Goal: Check status: Check status

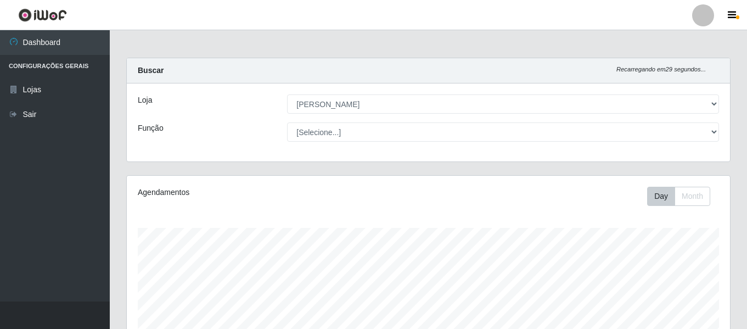
select select "523"
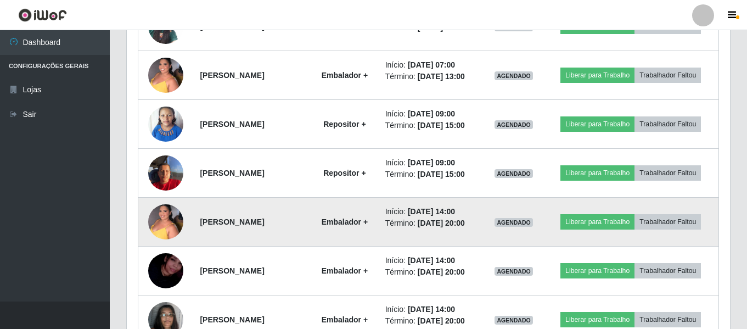
scroll to position [742, 0]
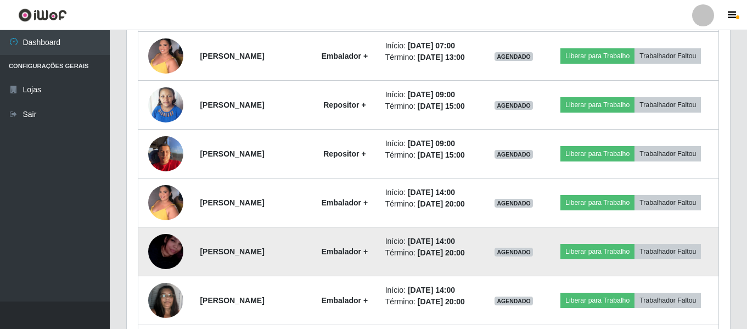
click at [349, 252] on strong "Embalador +" at bounding box center [345, 251] width 46 height 9
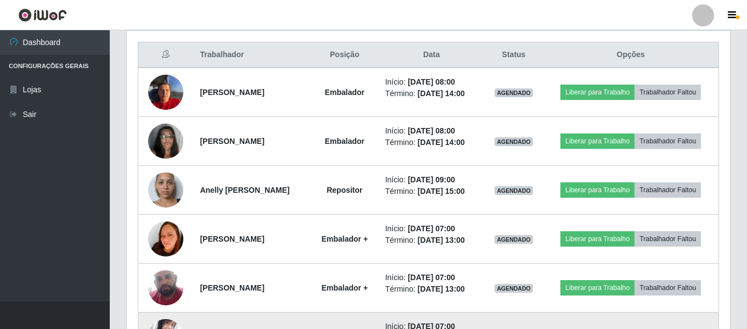
scroll to position [0, 0]
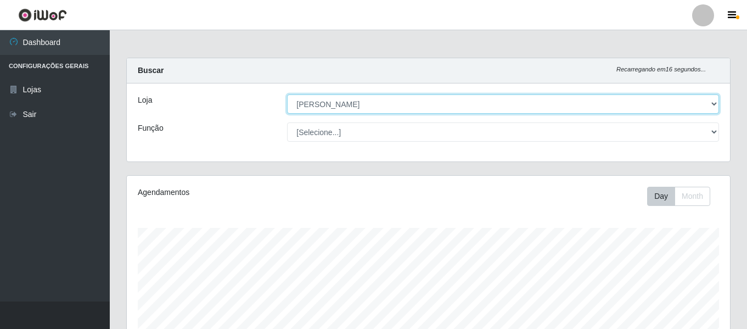
click at [379, 99] on select "[Selecione...] [PERSON_NAME] Atacadão - [PERSON_NAME]" at bounding box center [503, 103] width 432 height 19
click at [287, 94] on select "[Selecione...] [PERSON_NAME] Atacadão - [PERSON_NAME]" at bounding box center [503, 103] width 432 height 19
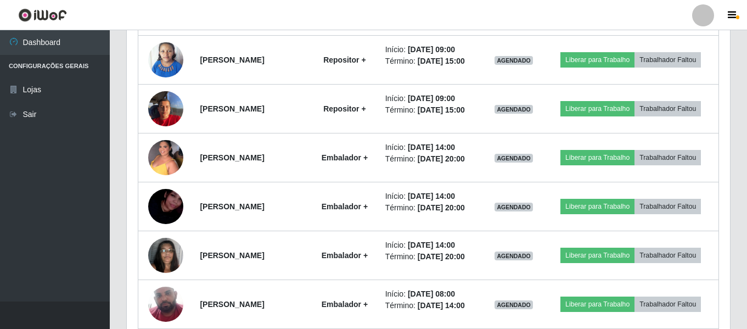
scroll to position [768, 0]
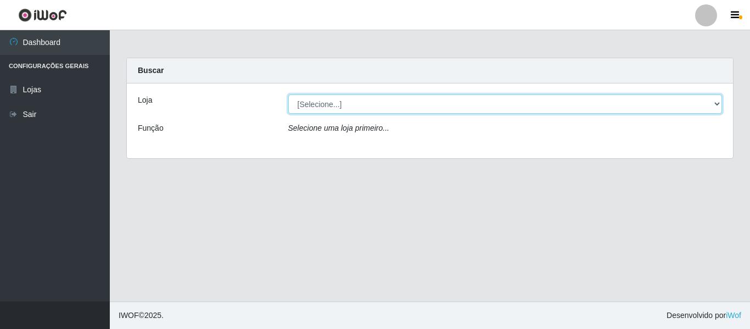
drag, startPoint x: 334, startPoint y: 100, endPoint x: 334, endPoint y: 106, distance: 6.1
click at [334, 100] on select "[Selecione...] [PERSON_NAME]" at bounding box center [505, 103] width 434 height 19
select select "523"
click at [288, 94] on select "[Selecione...] [PERSON_NAME]" at bounding box center [505, 103] width 434 height 19
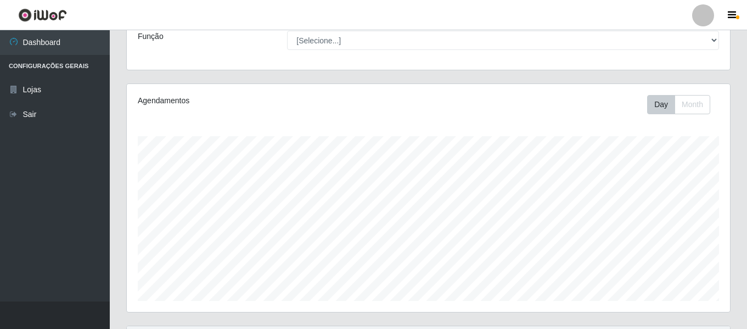
scroll to position [205, 0]
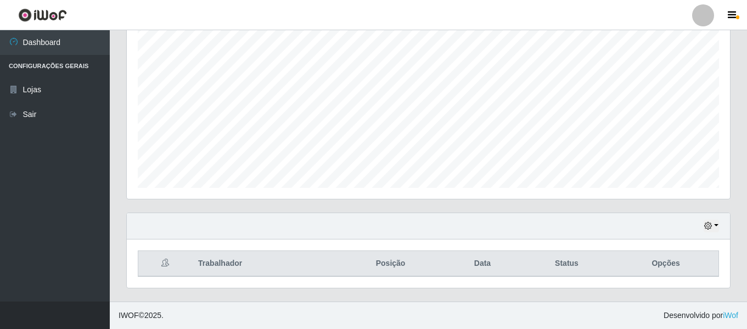
click at [697, 223] on div "Hoje 1 dia 3 dias 1 Semana Não encerrados" at bounding box center [428, 226] width 603 height 26
click at [706, 224] on icon "button" at bounding box center [708, 226] width 8 height 8
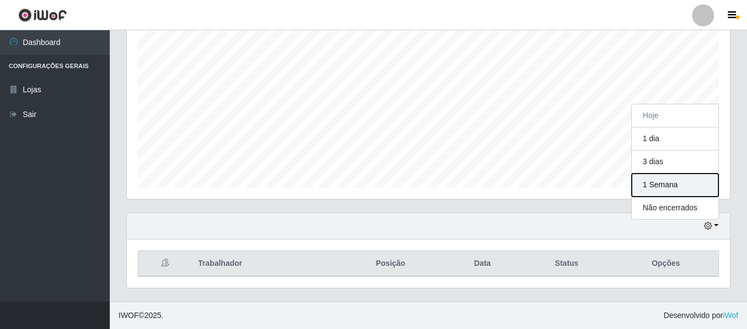
click at [674, 189] on button "1 Semana" at bounding box center [675, 184] width 87 height 23
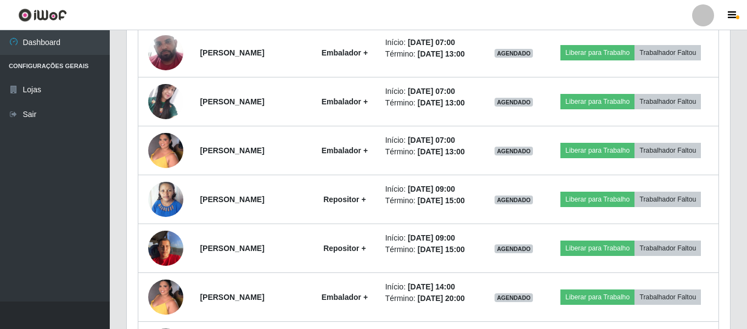
scroll to position [823, 0]
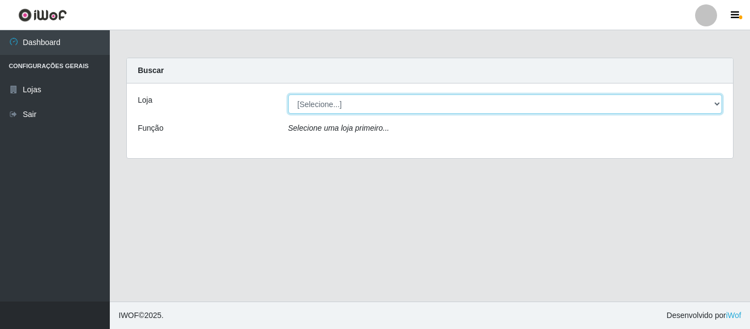
click at [326, 107] on select "[Selecione...] [PERSON_NAME]" at bounding box center [505, 103] width 434 height 19
select select "523"
click at [288, 94] on select "[Selecione...] [PERSON_NAME]" at bounding box center [505, 103] width 434 height 19
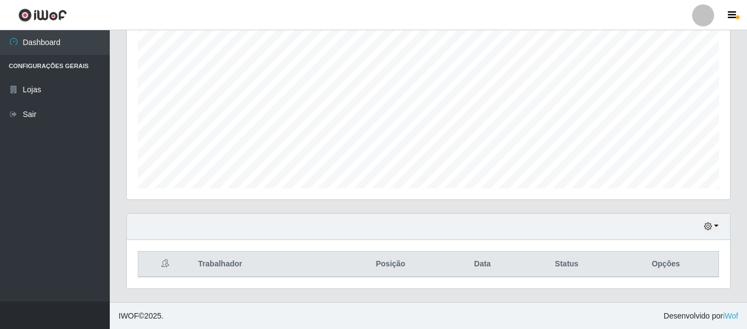
scroll to position [205, 0]
drag, startPoint x: 723, startPoint y: 237, endPoint x: 716, endPoint y: 227, distance: 12.2
click at [719, 234] on div "Hoje 1 dia 3 dias 1 Semana Não encerrados" at bounding box center [428, 226] width 603 height 26
click at [715, 223] on button "button" at bounding box center [711, 226] width 15 height 13
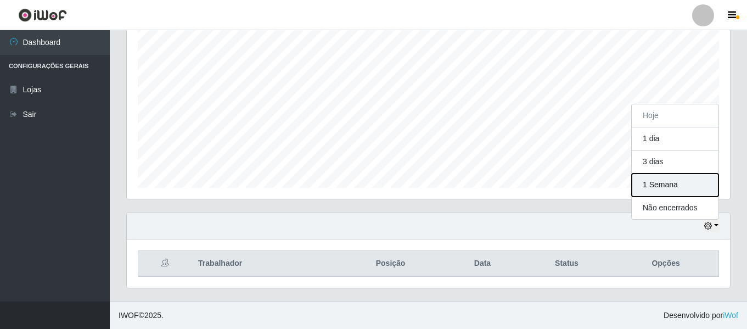
click at [673, 184] on button "1 Semana" at bounding box center [675, 184] width 87 height 23
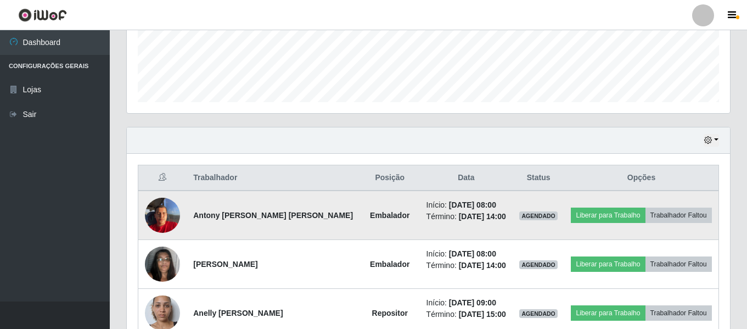
scroll to position [316, 0]
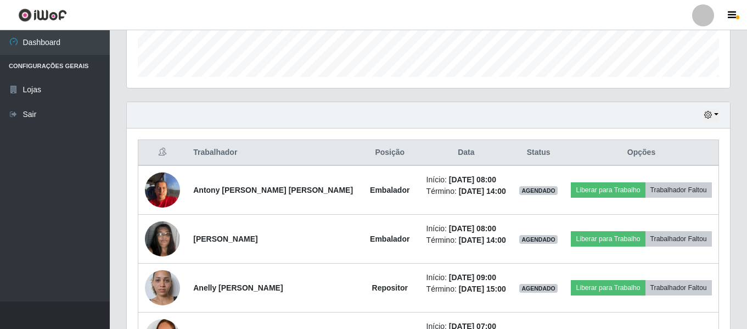
click at [210, 154] on th "Trabalhador" at bounding box center [273, 153] width 173 height 26
click at [231, 154] on th "Trabalhador" at bounding box center [273, 153] width 173 height 26
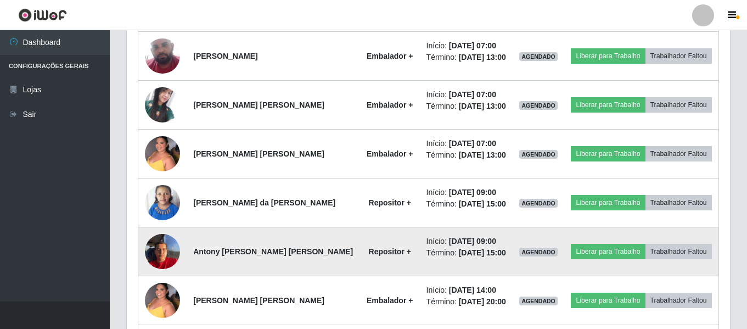
scroll to position [1084, 0]
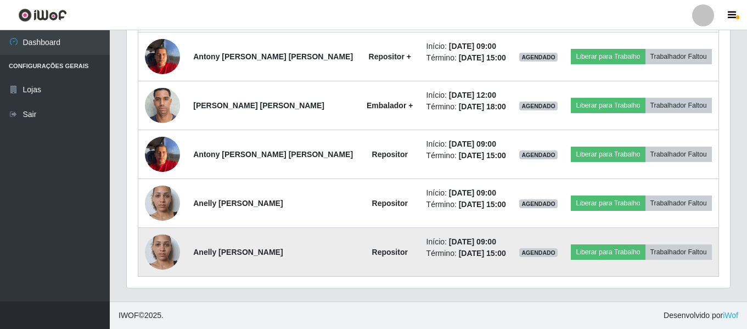
click at [233, 251] on strong "Anelly [PERSON_NAME]" at bounding box center [237, 251] width 89 height 9
click at [260, 247] on strong "Anelly [PERSON_NAME]" at bounding box center [237, 251] width 89 height 9
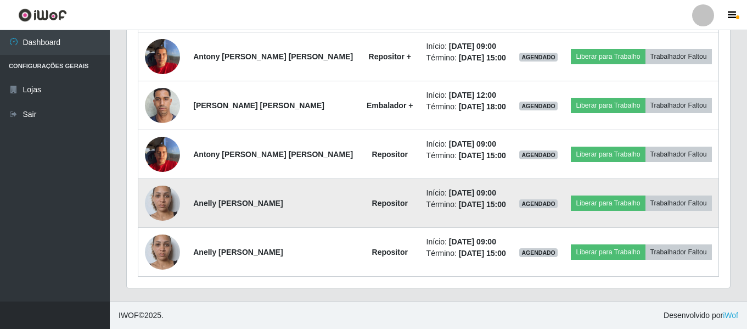
click at [251, 199] on strong "Anelly [PERSON_NAME]" at bounding box center [237, 203] width 89 height 9
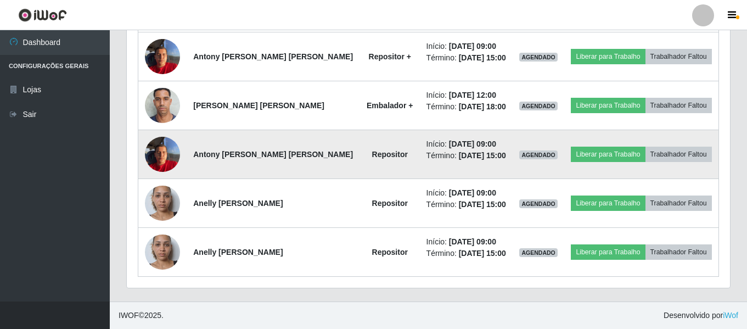
click at [267, 150] on strong "Antony [PERSON_NAME] [PERSON_NAME]" at bounding box center [273, 154] width 160 height 9
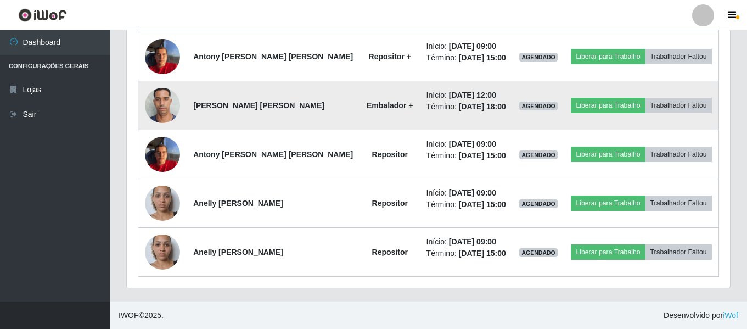
click at [267, 108] on strong "[PERSON_NAME] [PERSON_NAME]" at bounding box center [258, 105] width 131 height 9
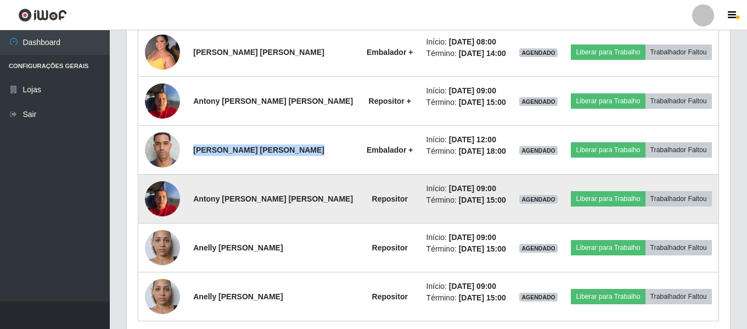
scroll to position [974, 0]
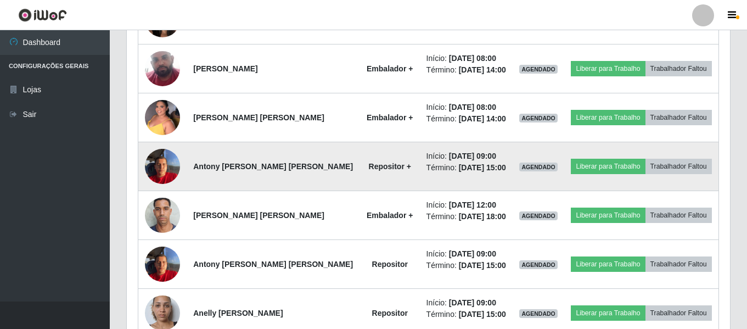
click at [249, 185] on td "Antony [PERSON_NAME] [PERSON_NAME]" at bounding box center [273, 166] width 173 height 49
click at [254, 169] on strong "Antony [PERSON_NAME] [PERSON_NAME]" at bounding box center [273, 166] width 160 height 9
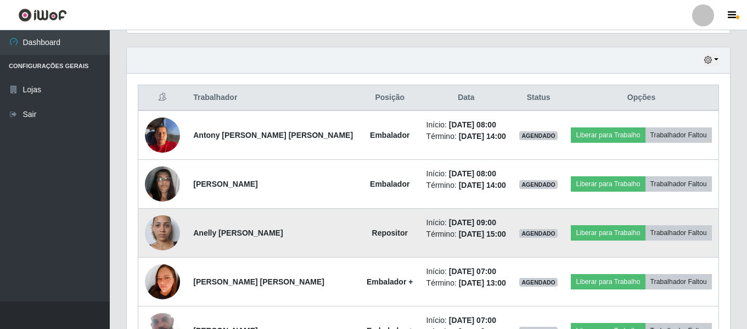
scroll to position [425, 0]
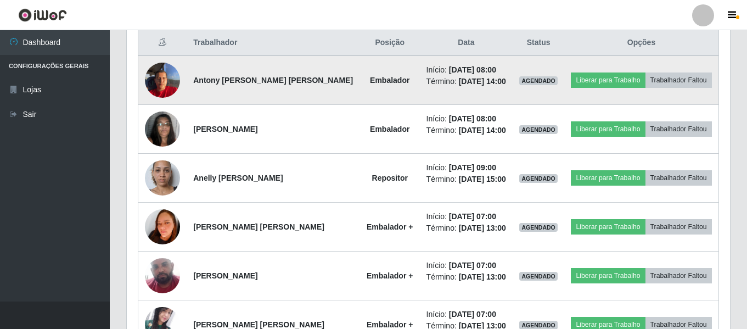
click at [234, 87] on td "Antony [PERSON_NAME] [PERSON_NAME]" at bounding box center [273, 79] width 173 height 49
click at [234, 80] on strong "Antony [PERSON_NAME] [PERSON_NAME]" at bounding box center [273, 80] width 160 height 9
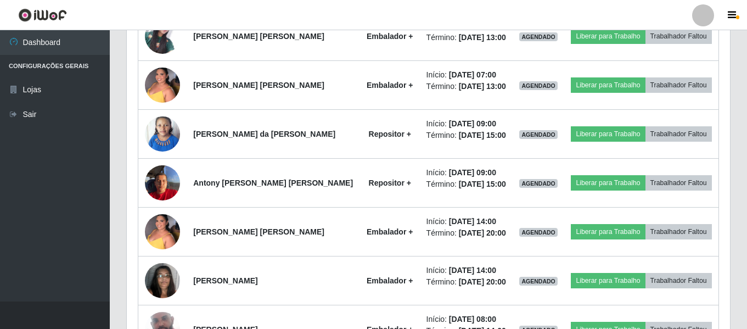
scroll to position [329, 0]
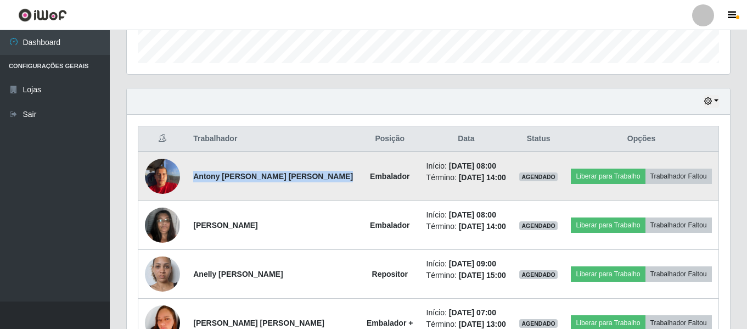
click at [268, 197] on td "Antony [PERSON_NAME] [PERSON_NAME]" at bounding box center [273, 175] width 173 height 49
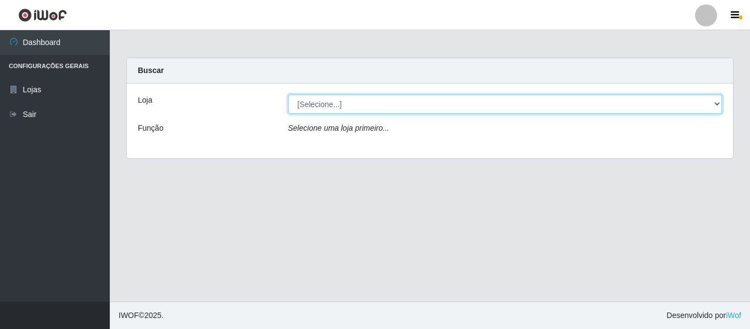
click at [375, 109] on select "[Selecione...] [PERSON_NAME]" at bounding box center [505, 103] width 434 height 19
select select "523"
click at [288, 94] on select "[Selecione...] [PERSON_NAME]" at bounding box center [505, 103] width 434 height 19
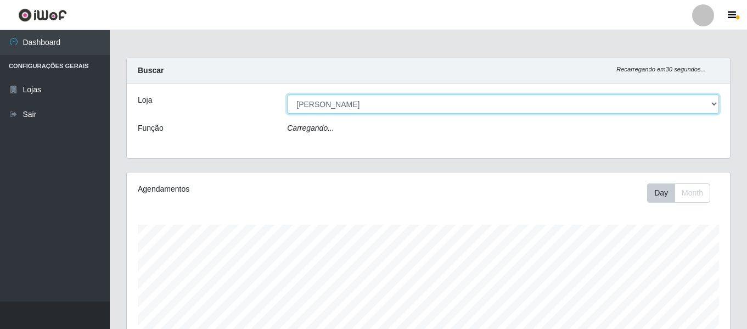
scroll to position [228, 603]
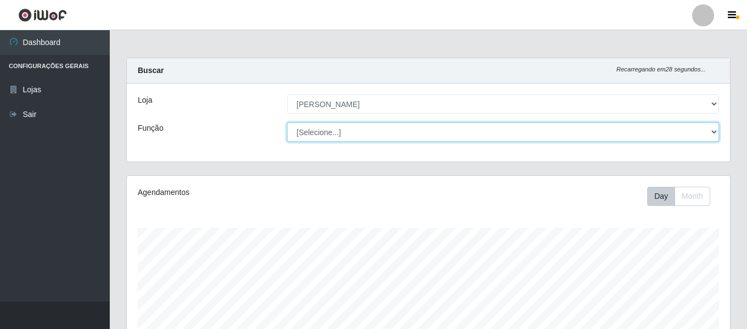
click at [707, 132] on select "[Selecione...] Embalador Embalador + Embalador ++ Repositor Repositor + Reposit…" at bounding box center [503, 131] width 432 height 19
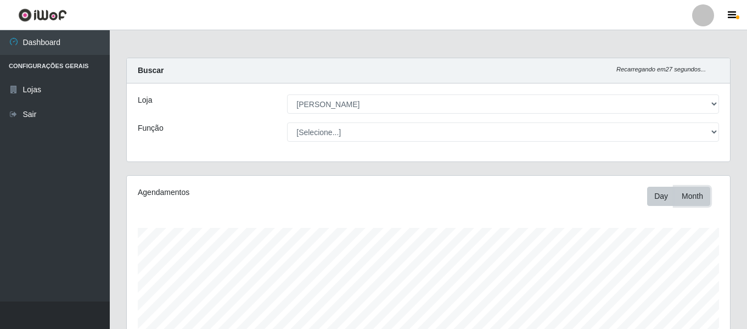
click at [691, 196] on button "Month" at bounding box center [692, 196] width 36 height 19
click at [662, 198] on button "Day" at bounding box center [661, 196] width 28 height 19
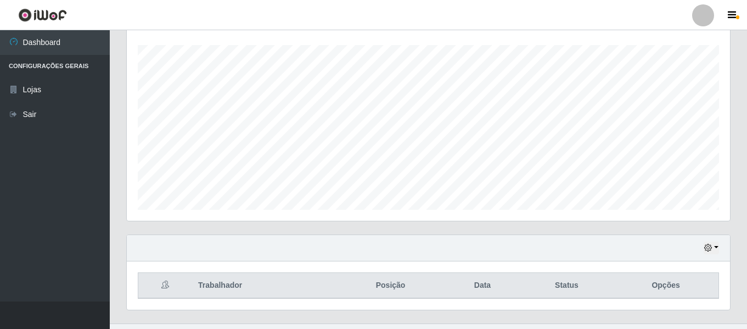
scroll to position [205, 0]
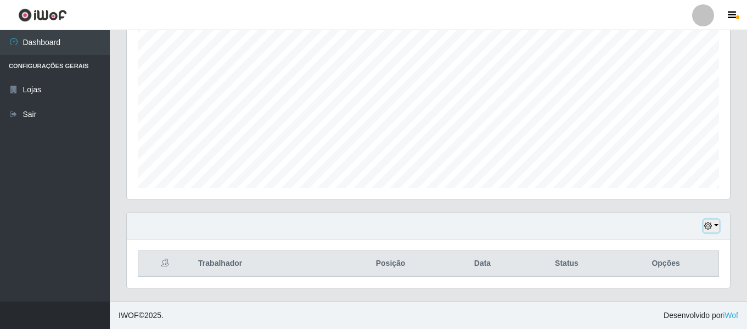
click at [713, 221] on button "button" at bounding box center [711, 226] width 15 height 13
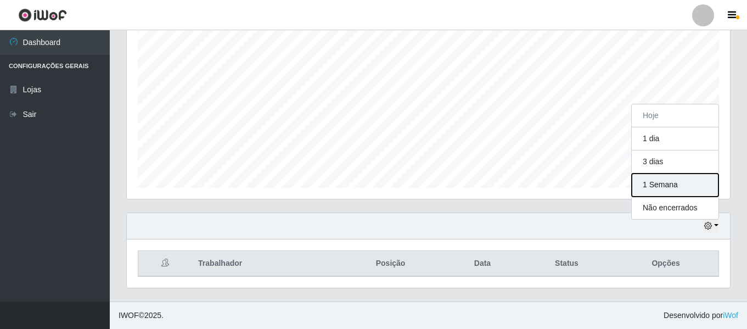
click at [665, 186] on button "1 Semana" at bounding box center [675, 184] width 87 height 23
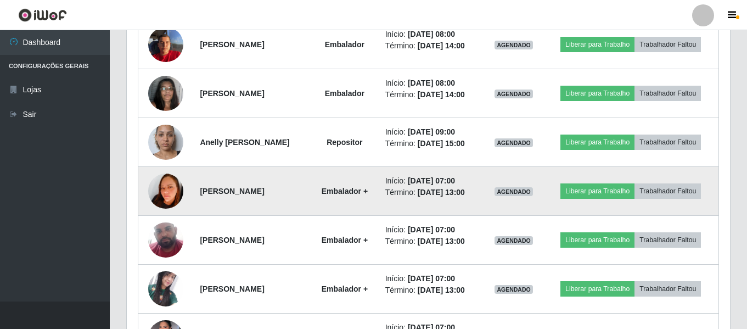
scroll to position [480, 0]
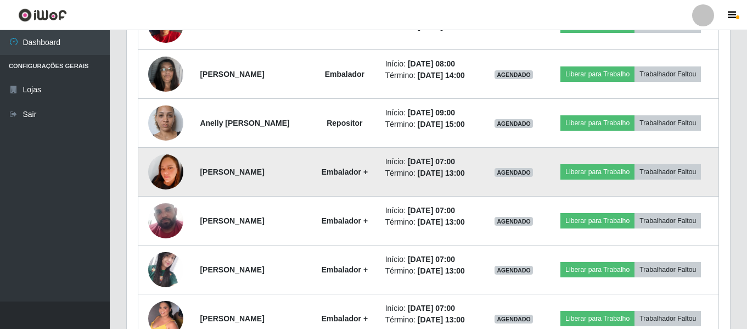
click at [350, 172] on strong "Embalador +" at bounding box center [345, 171] width 46 height 9
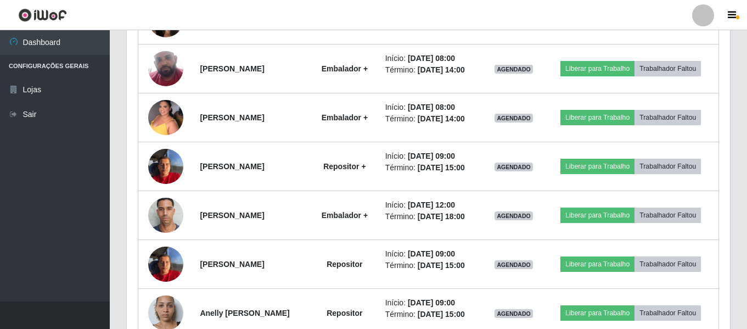
scroll to position [1084, 0]
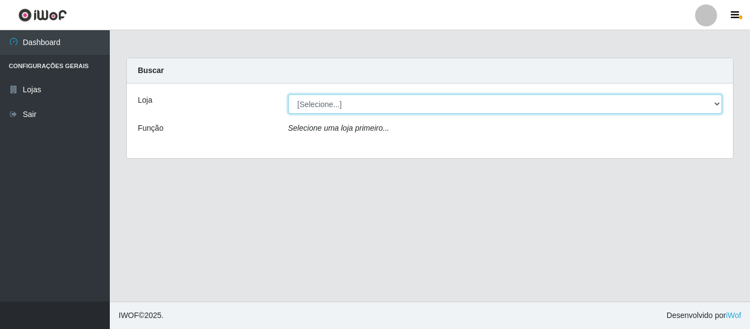
click at [360, 105] on select "[Selecione...] [PERSON_NAME] Atacadão - [PERSON_NAME]" at bounding box center [505, 103] width 434 height 19
select select "523"
click at [288, 94] on select "[Selecione...] [PERSON_NAME] Atacadão - [PERSON_NAME]" at bounding box center [505, 103] width 434 height 19
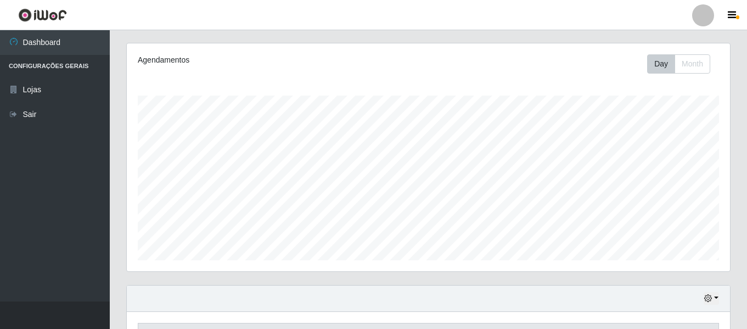
scroll to position [205, 0]
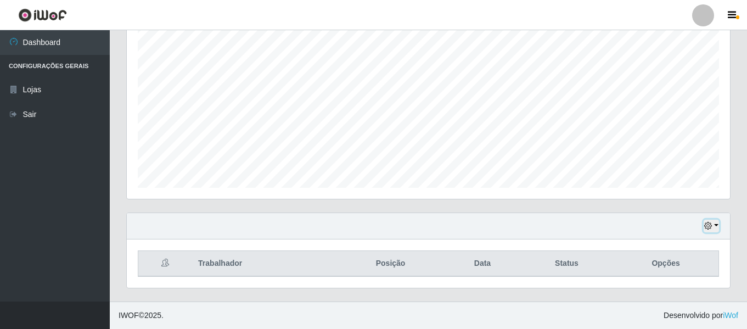
click at [707, 219] on div "Hoje 1 dia 3 dias 1 Semana Não encerrados" at bounding box center [428, 226] width 603 height 26
click at [715, 227] on button "button" at bounding box center [711, 226] width 15 height 13
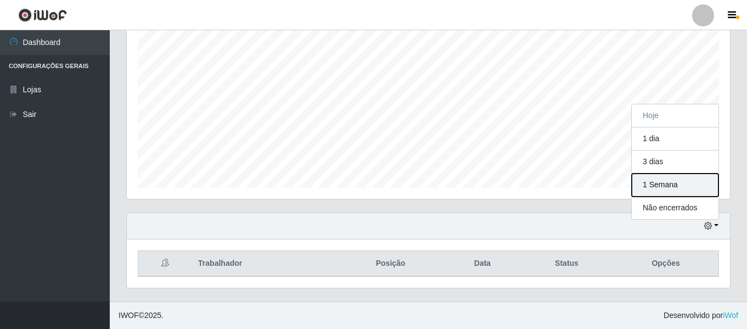
click at [674, 181] on button "1 Semana" at bounding box center [675, 184] width 87 height 23
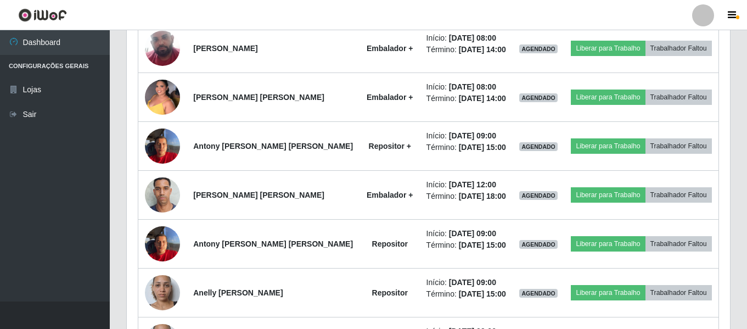
scroll to position [974, 0]
